Goal: Task Accomplishment & Management: Use online tool/utility

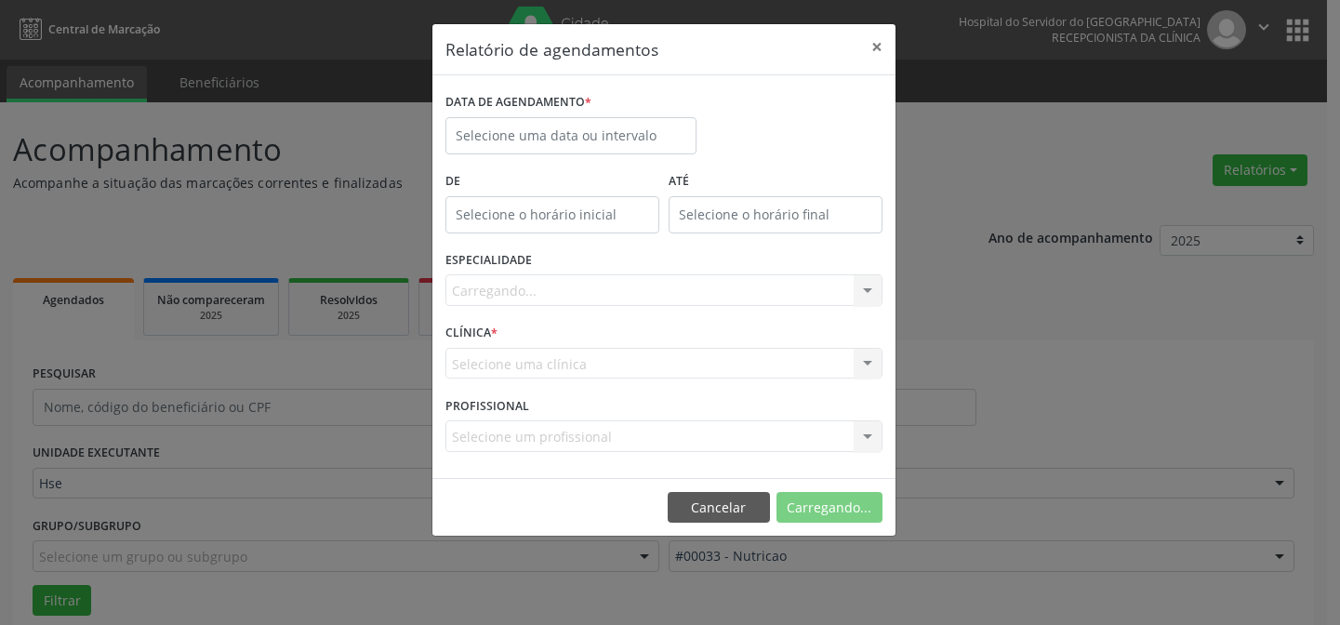
select select "9"
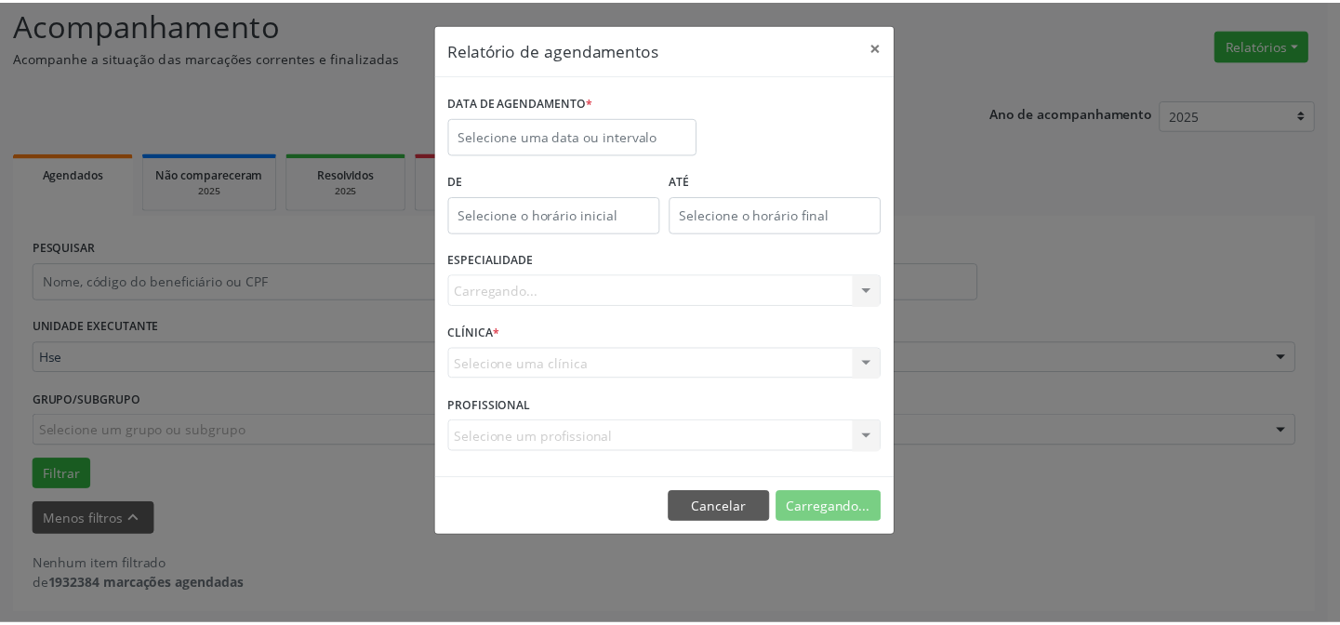
scroll to position [126, 0]
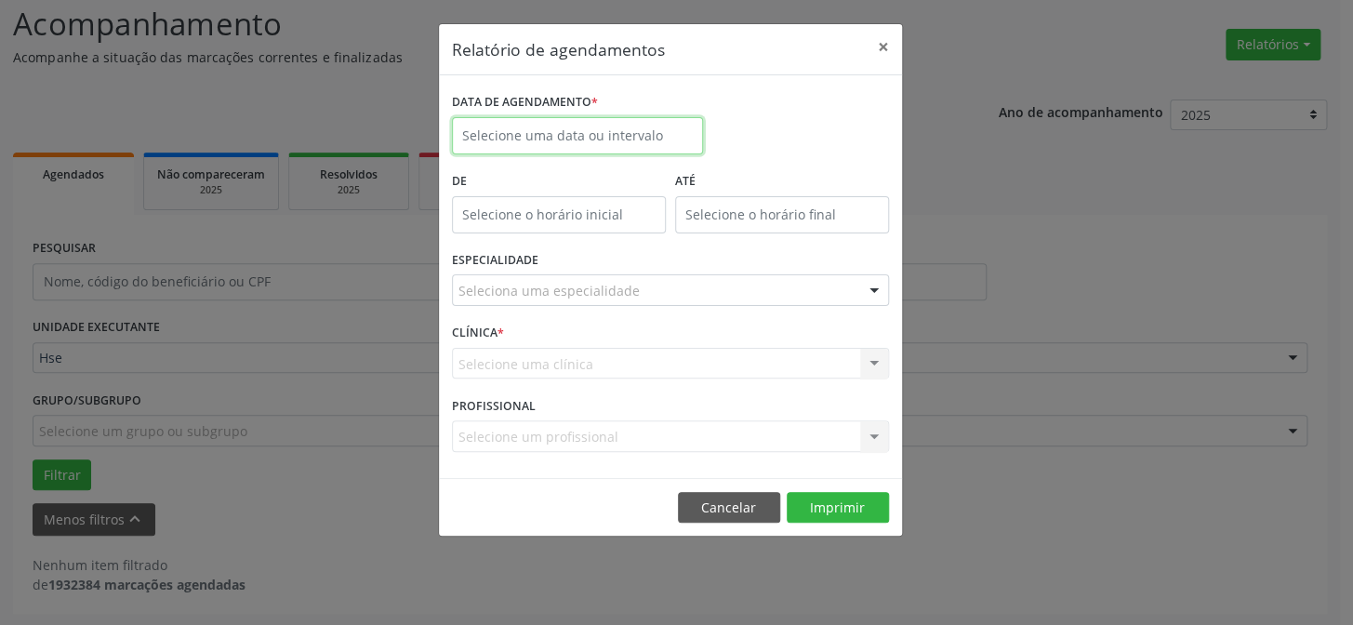
click at [515, 128] on input "text" at bounding box center [577, 135] width 251 height 37
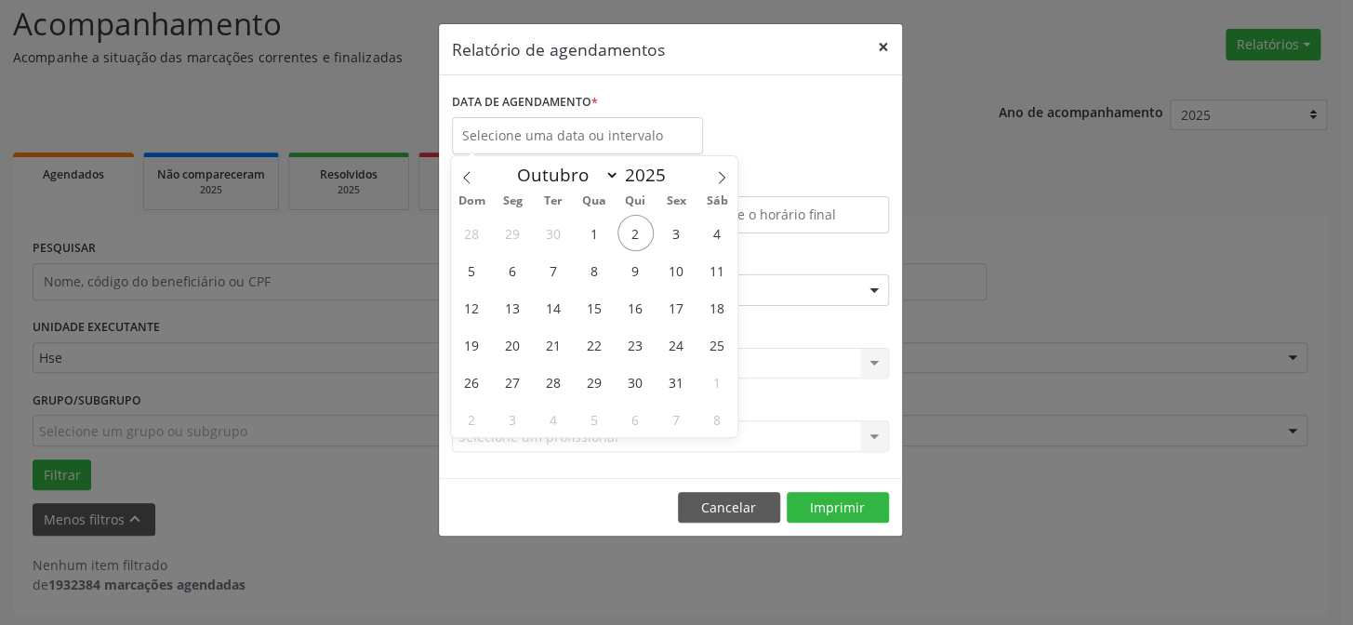
click at [884, 46] on button "×" at bounding box center [883, 47] width 37 height 46
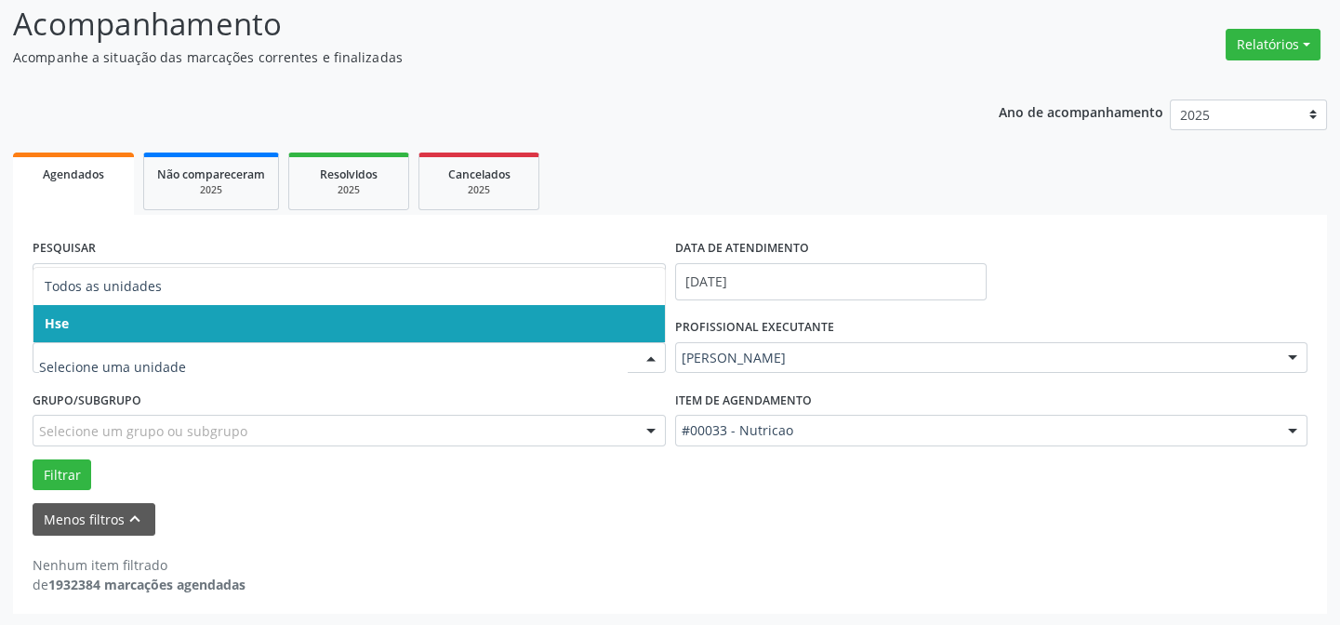
click at [149, 322] on span "Hse" at bounding box center [349, 323] width 632 height 37
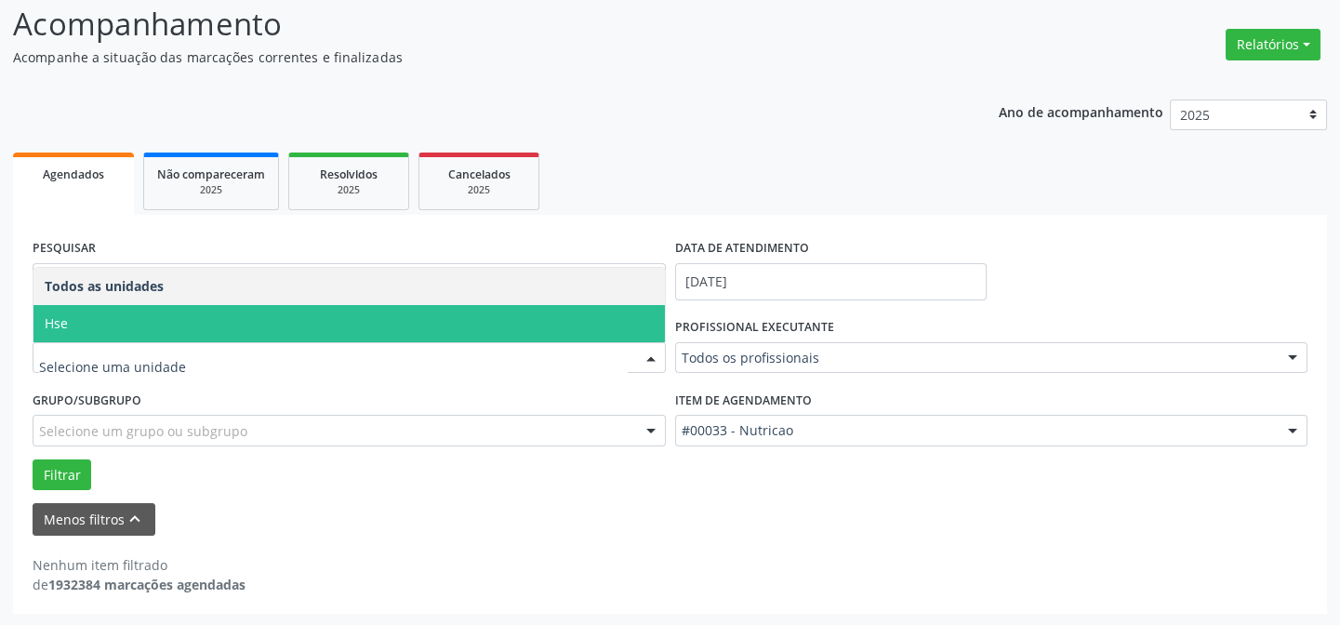
click at [188, 326] on span "Hse" at bounding box center [349, 323] width 632 height 37
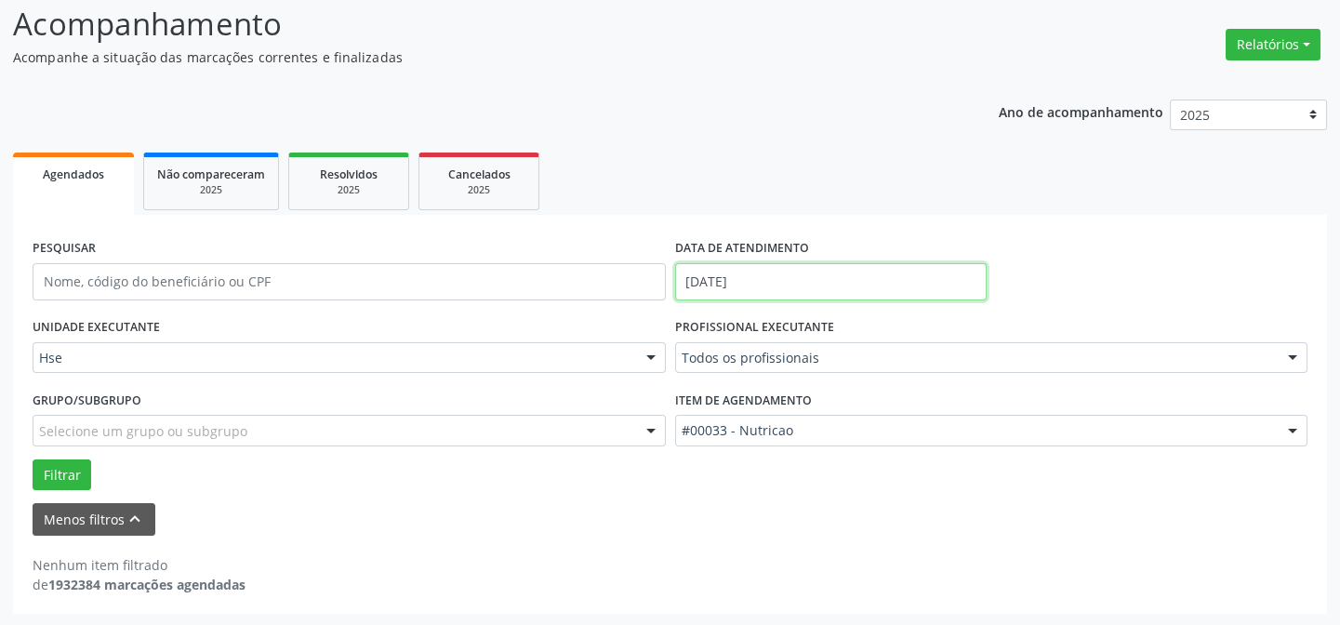
click at [716, 279] on input "[DATE]" at bounding box center [831, 281] width 312 height 37
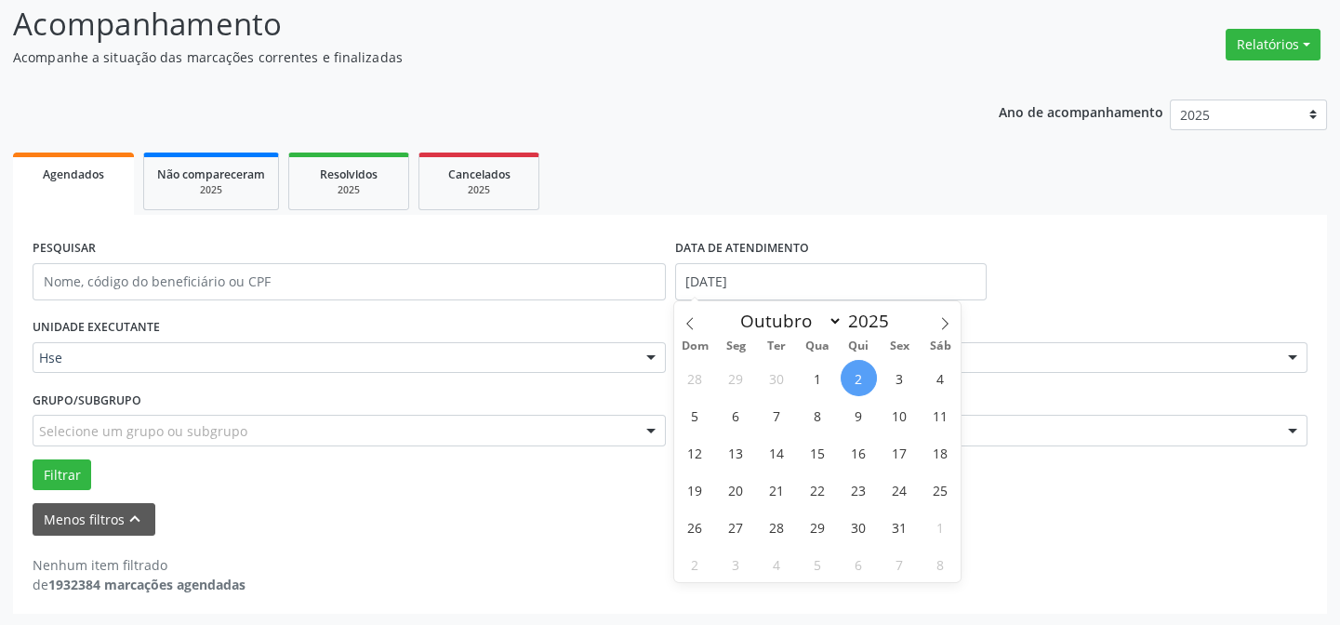
click at [866, 379] on span "2" at bounding box center [859, 378] width 36 height 36
type input "[DATE]"
click at [866, 379] on span "2" at bounding box center [859, 378] width 36 height 36
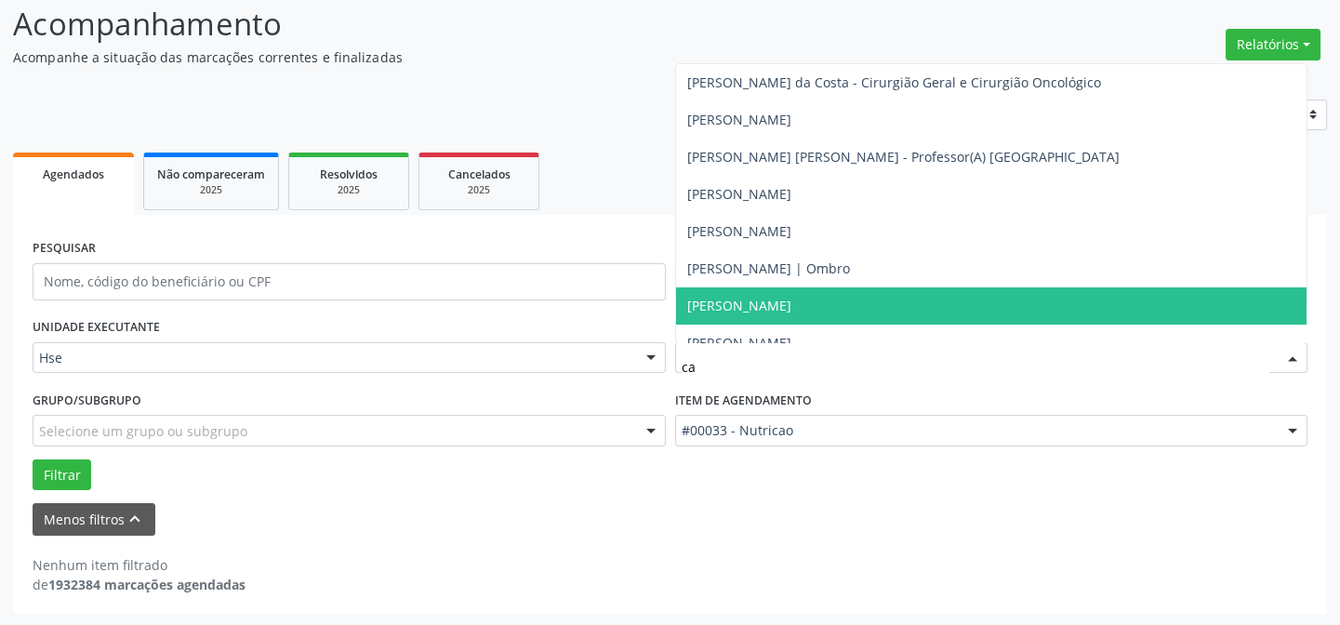
type input "c"
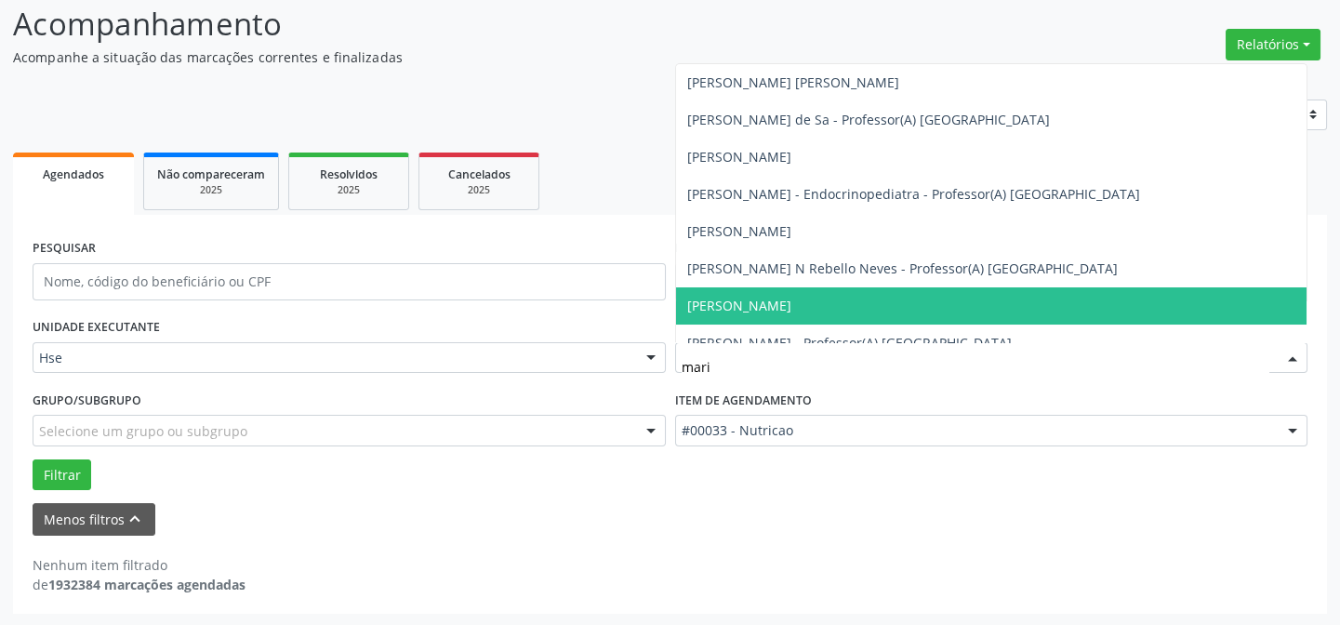
type input "maria"
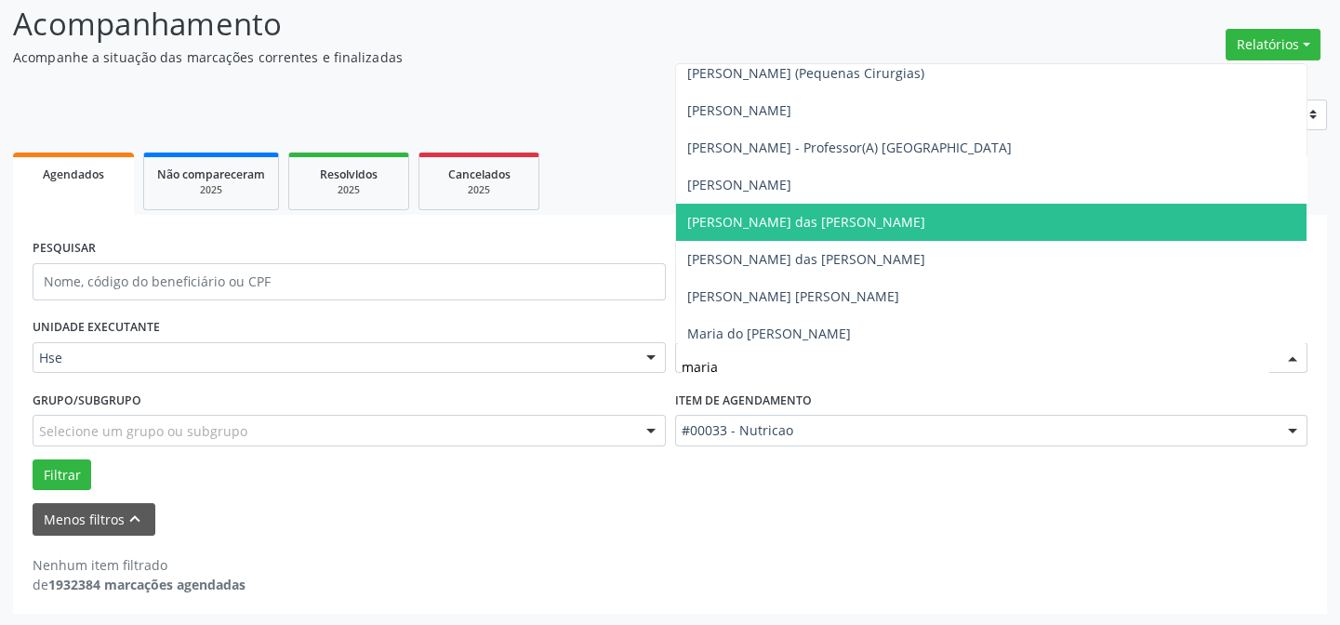
scroll to position [422, 0]
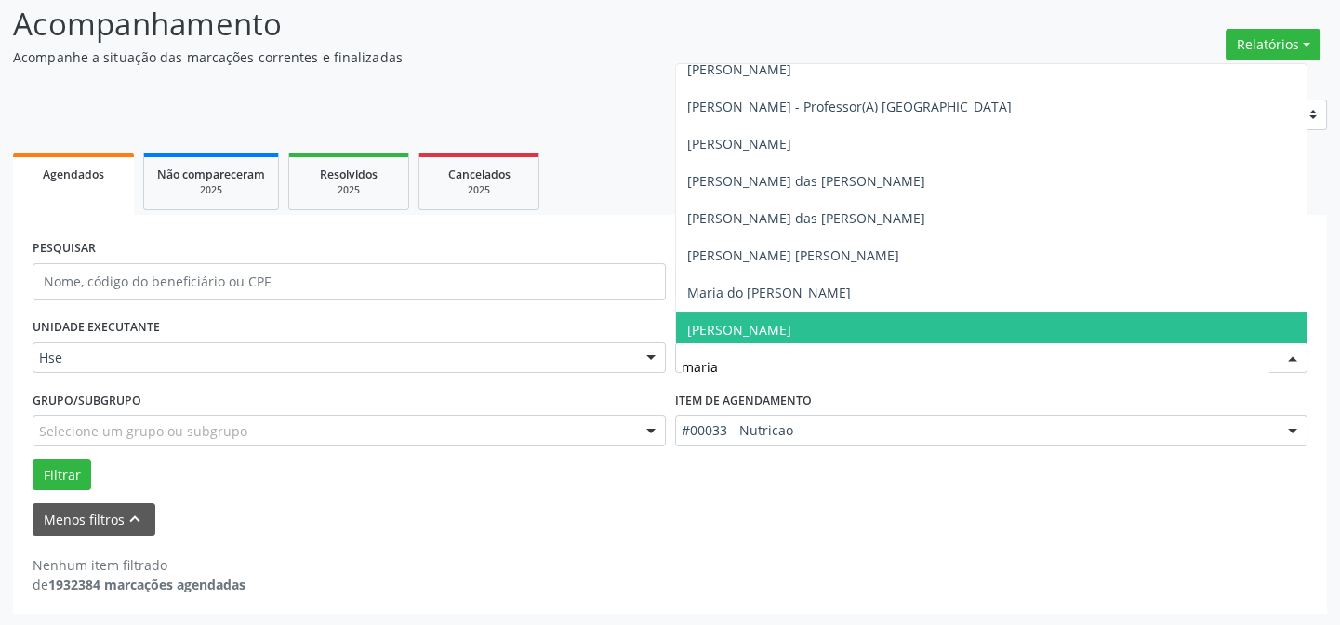
click at [783, 325] on span "[PERSON_NAME]" at bounding box center [739, 330] width 104 height 18
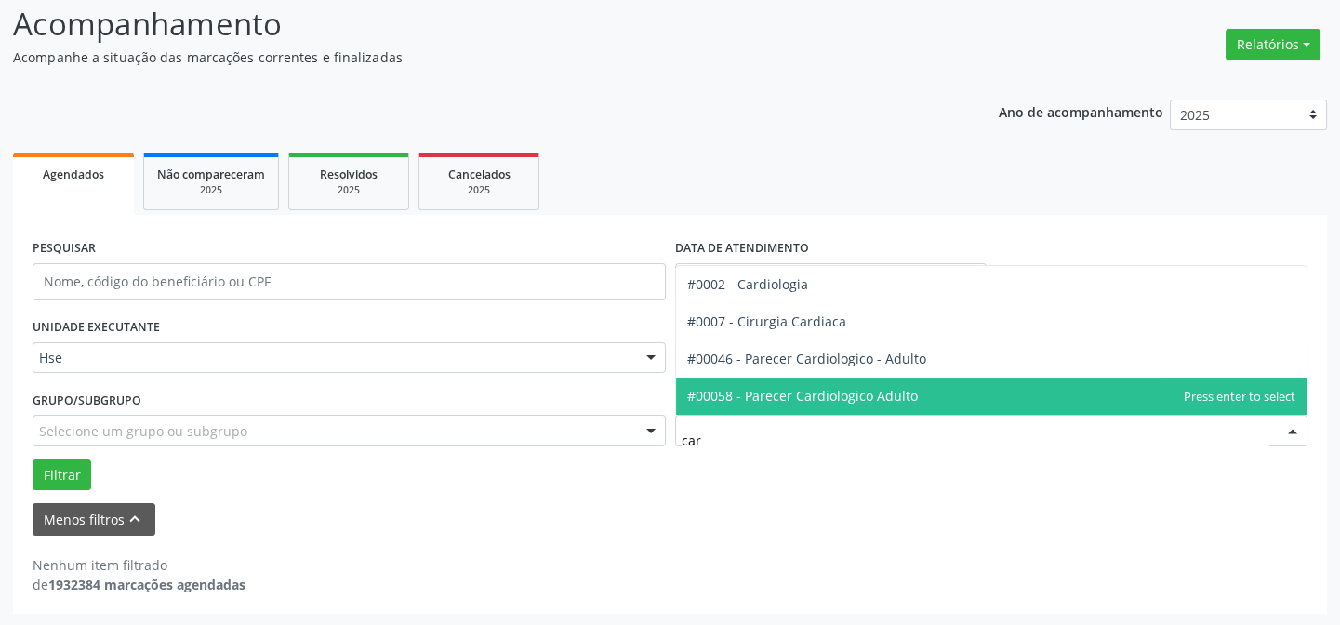
type input "card"
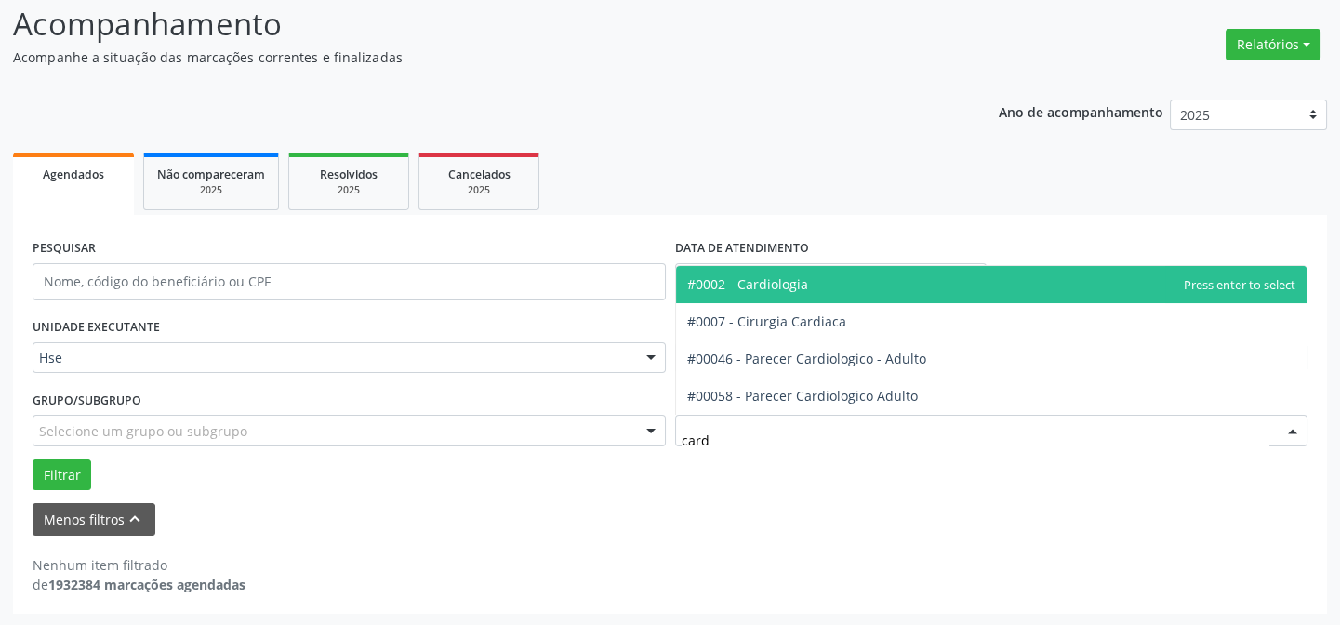
click at [785, 288] on span "#0002 - Cardiologia" at bounding box center [747, 284] width 121 height 18
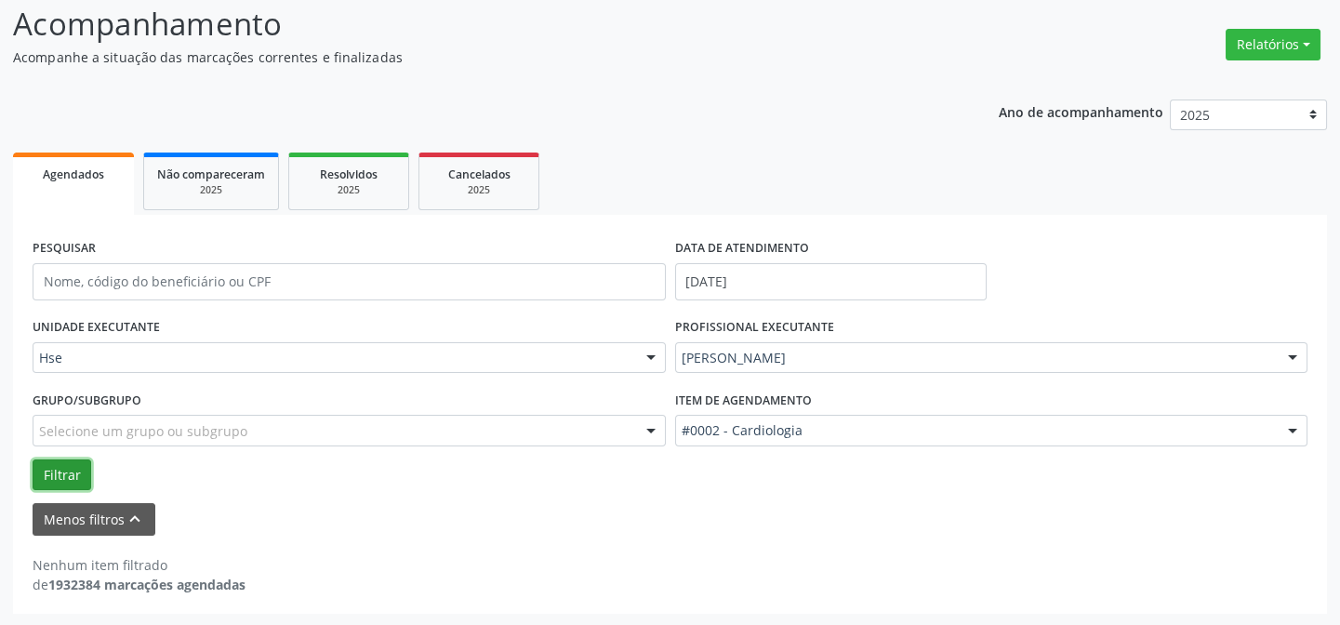
click at [65, 460] on button "Filtrar" at bounding box center [62, 475] width 59 height 32
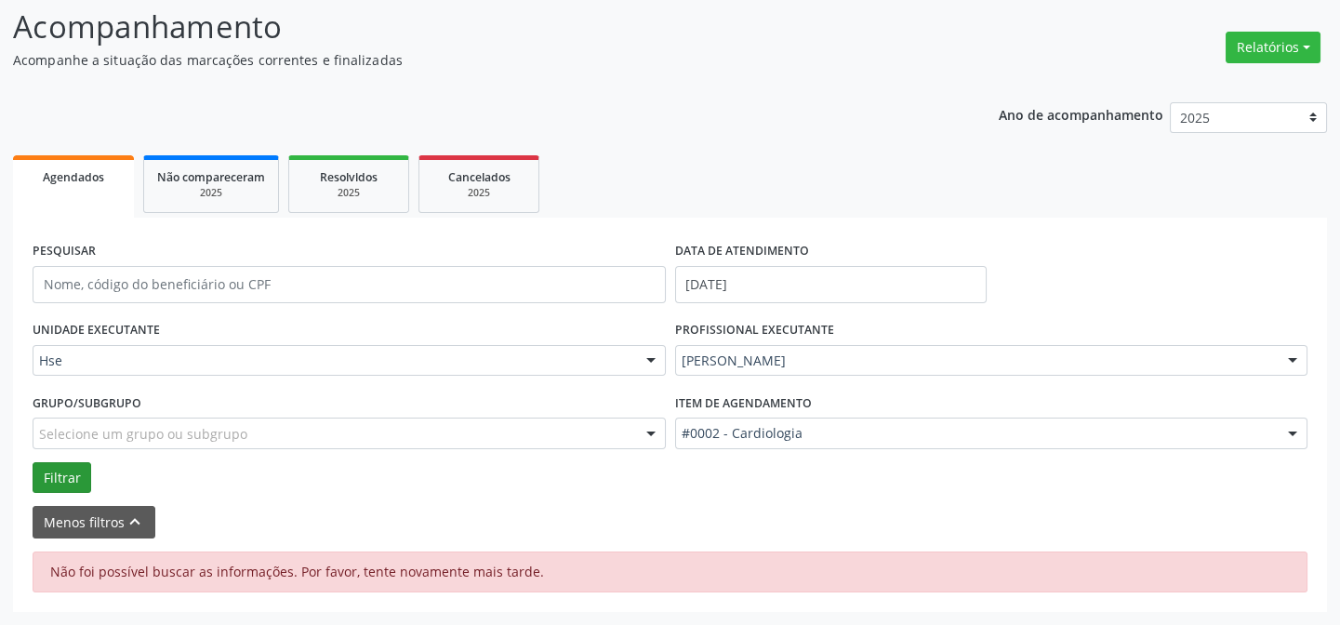
scroll to position [121, 0]
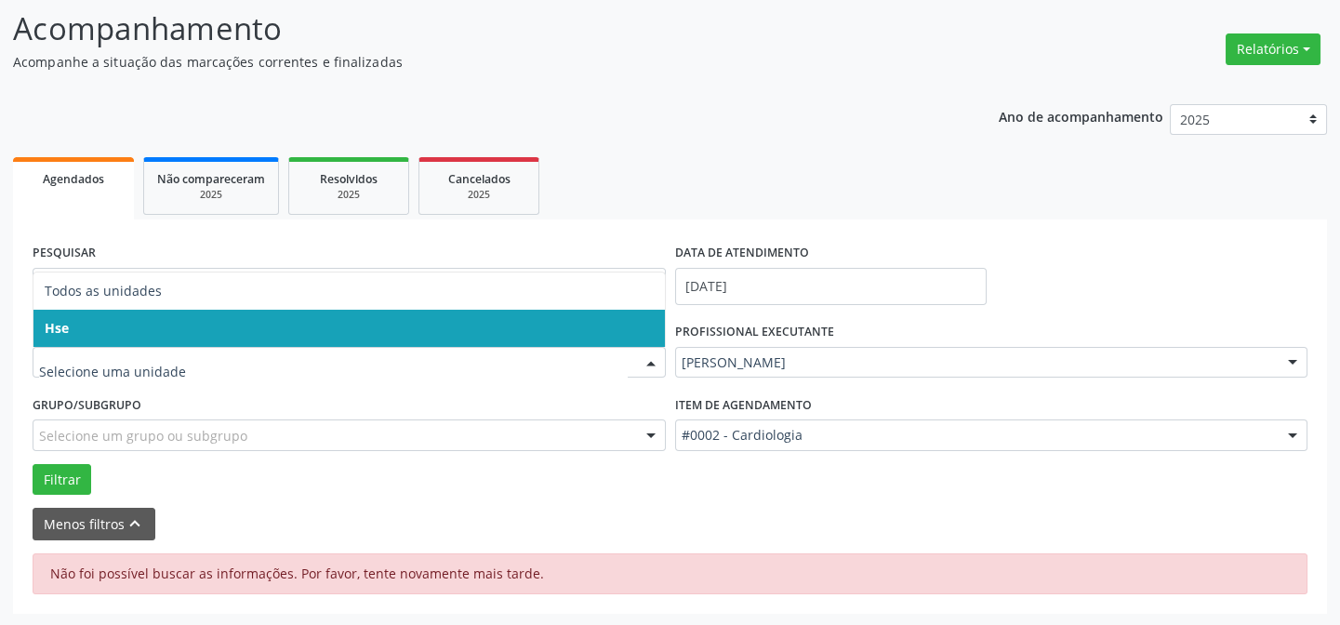
click at [385, 313] on span "Hse" at bounding box center [349, 328] width 632 height 37
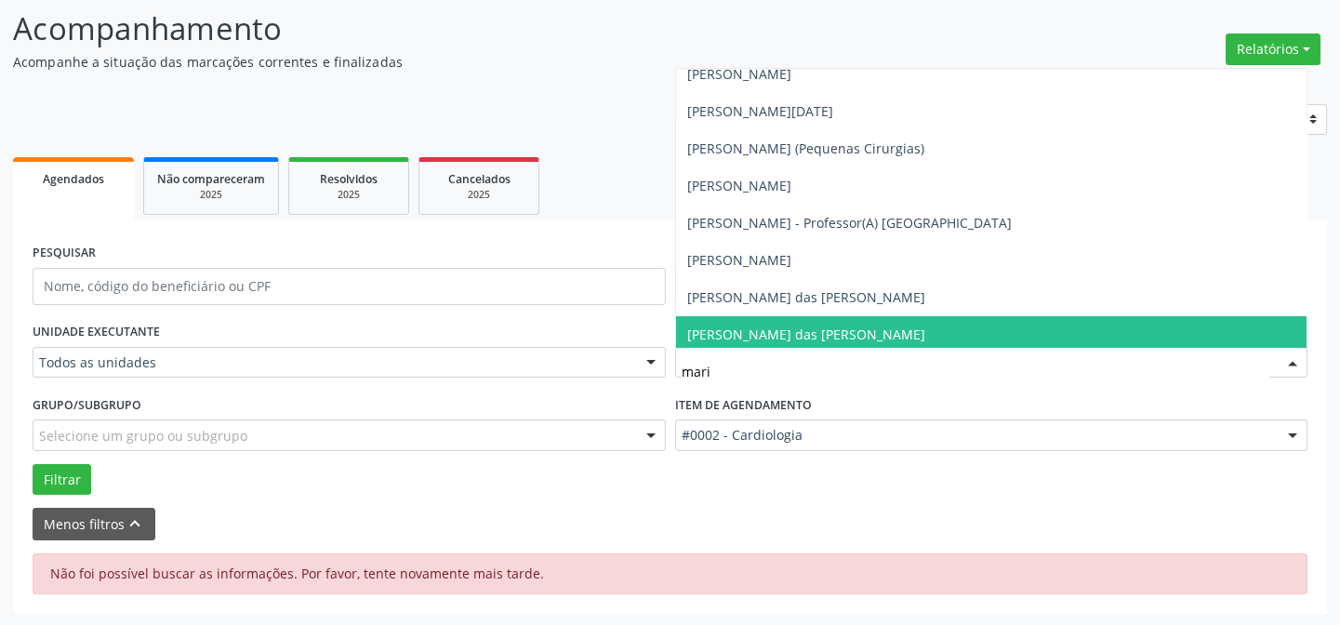
type input "maria"
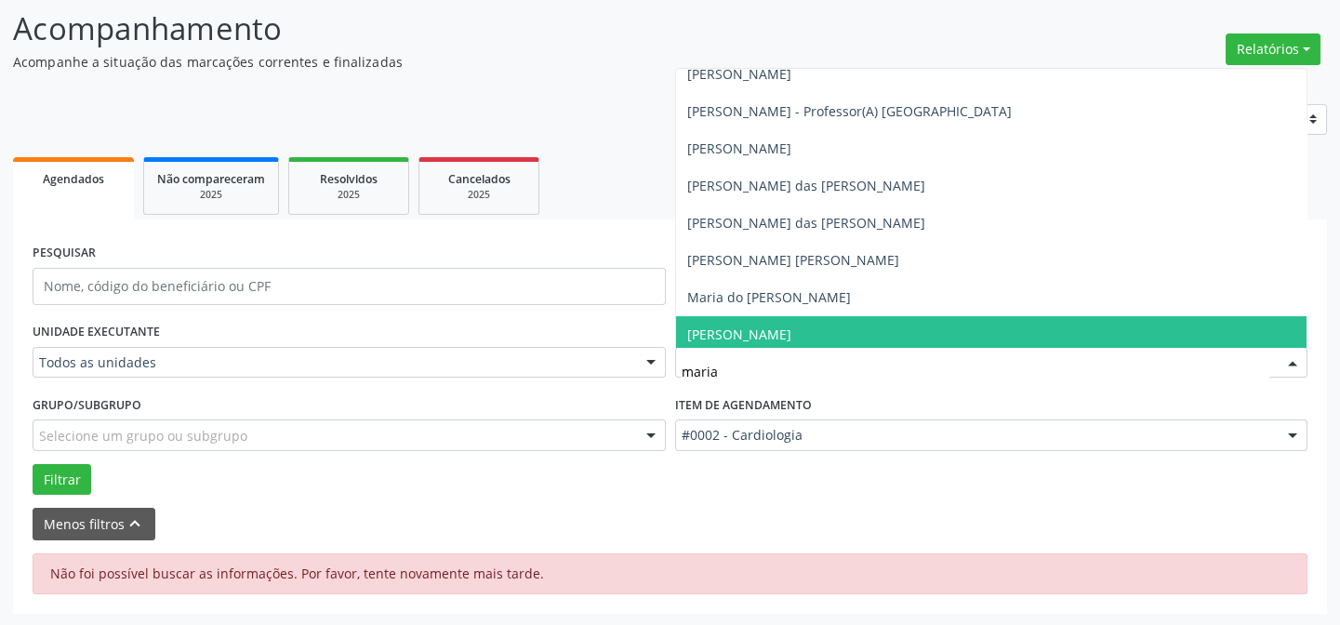
click at [792, 335] on span "[PERSON_NAME]" at bounding box center [739, 335] width 104 height 18
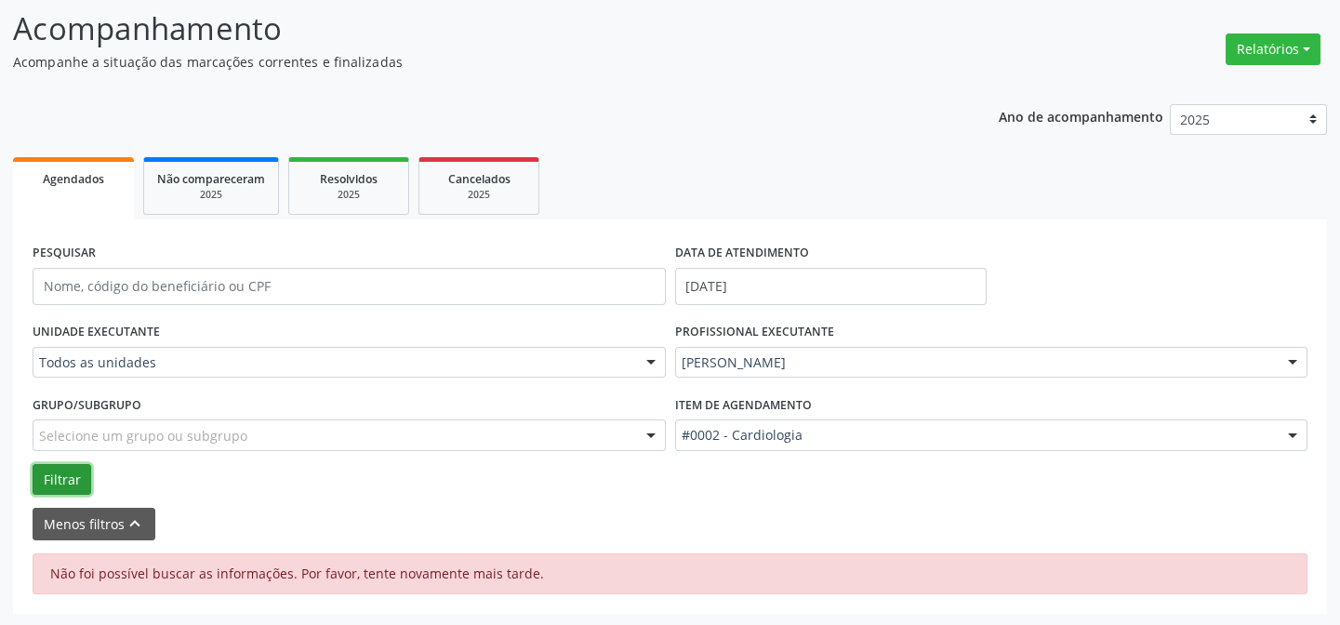
click at [65, 473] on button "Filtrar" at bounding box center [62, 480] width 59 height 32
click at [68, 472] on button "Filtrar" at bounding box center [62, 480] width 59 height 32
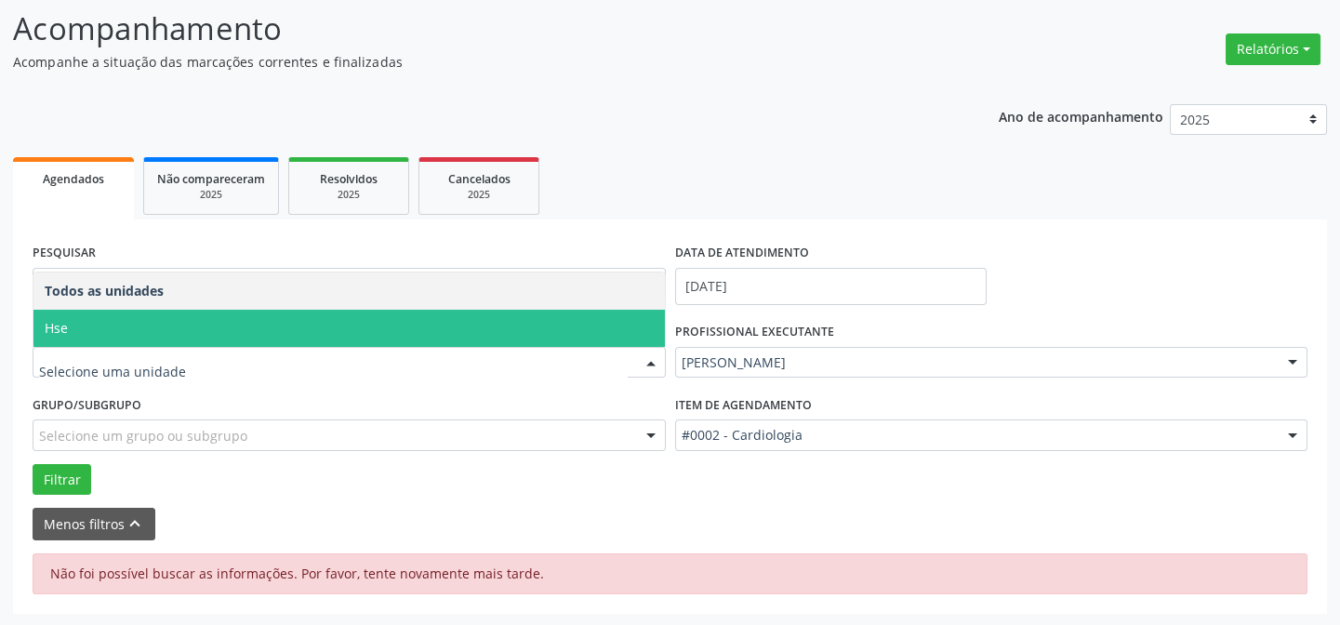
click at [237, 350] on div at bounding box center [349, 363] width 633 height 32
click at [259, 337] on span "Hse" at bounding box center [349, 328] width 632 height 37
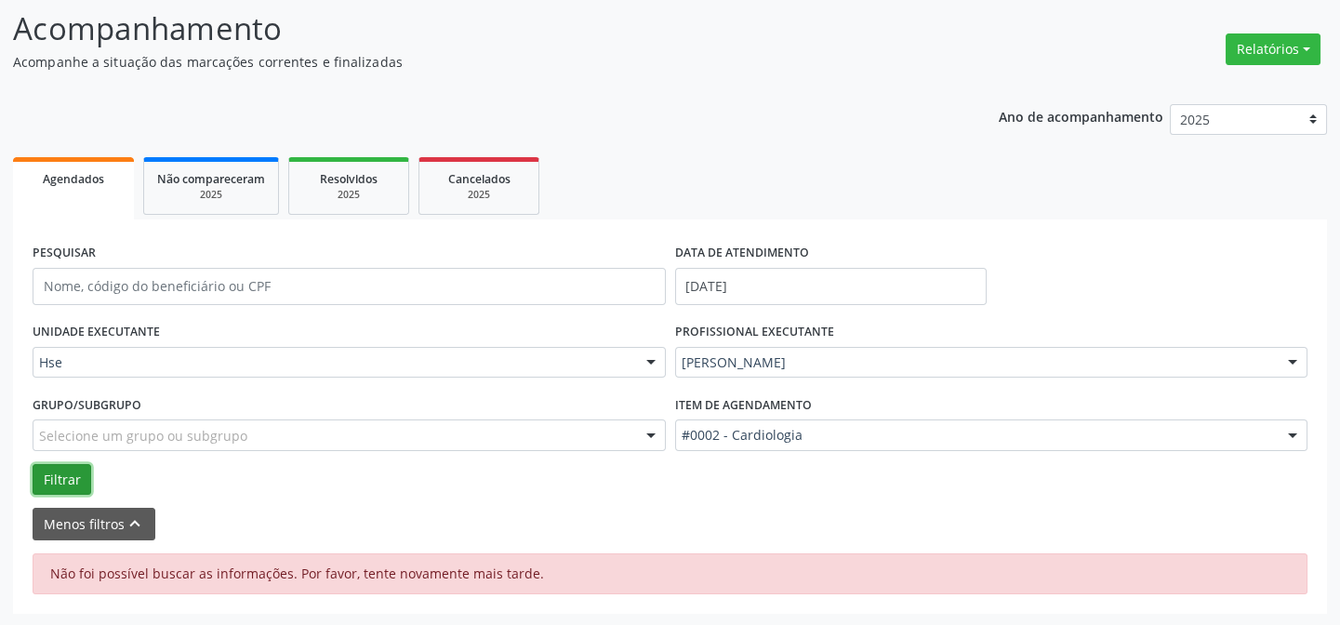
click at [60, 473] on button "Filtrar" at bounding box center [62, 480] width 59 height 32
